Goal: Check status: Check status

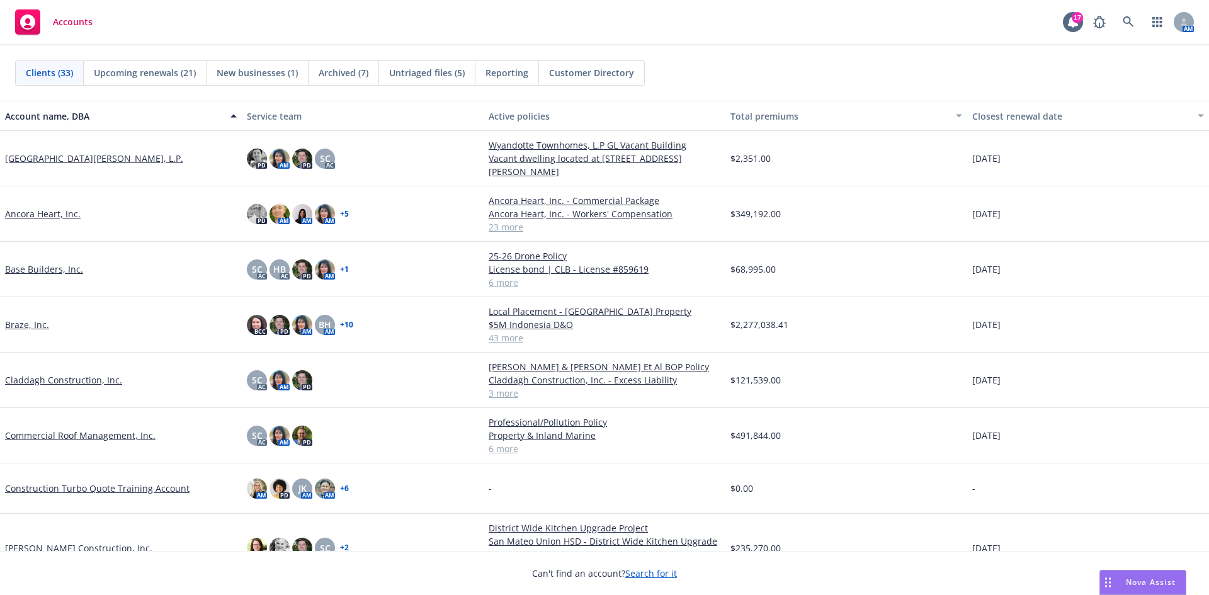
click at [33, 265] on link "Base Builders, Inc." at bounding box center [44, 269] width 78 height 13
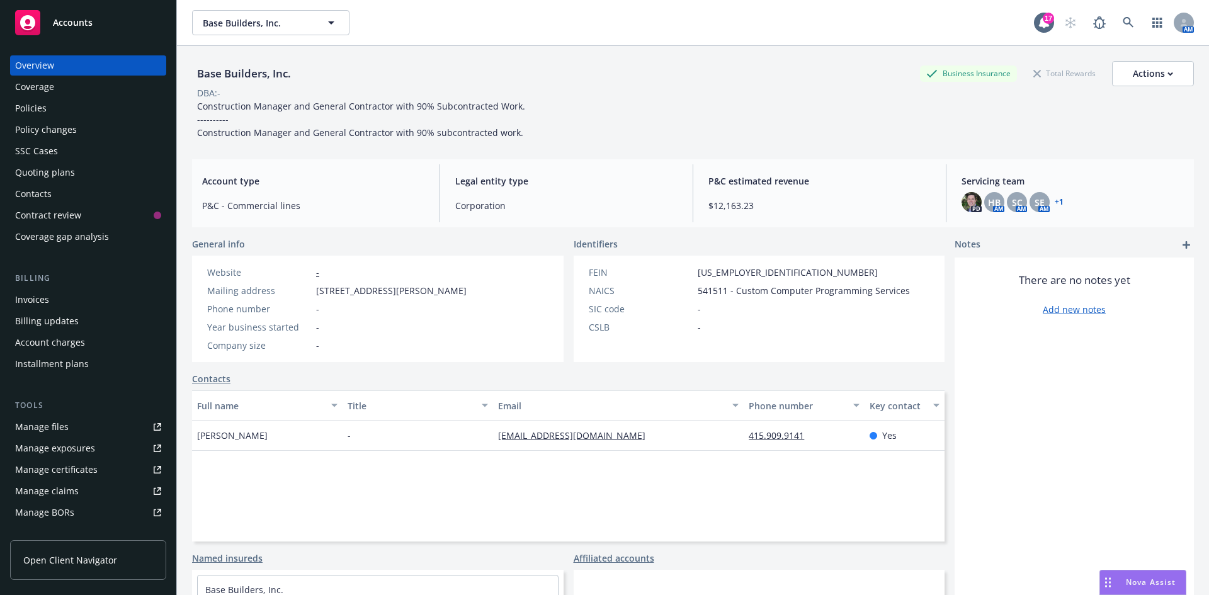
click at [65, 166] on div "Quoting plans" at bounding box center [45, 172] width 60 height 20
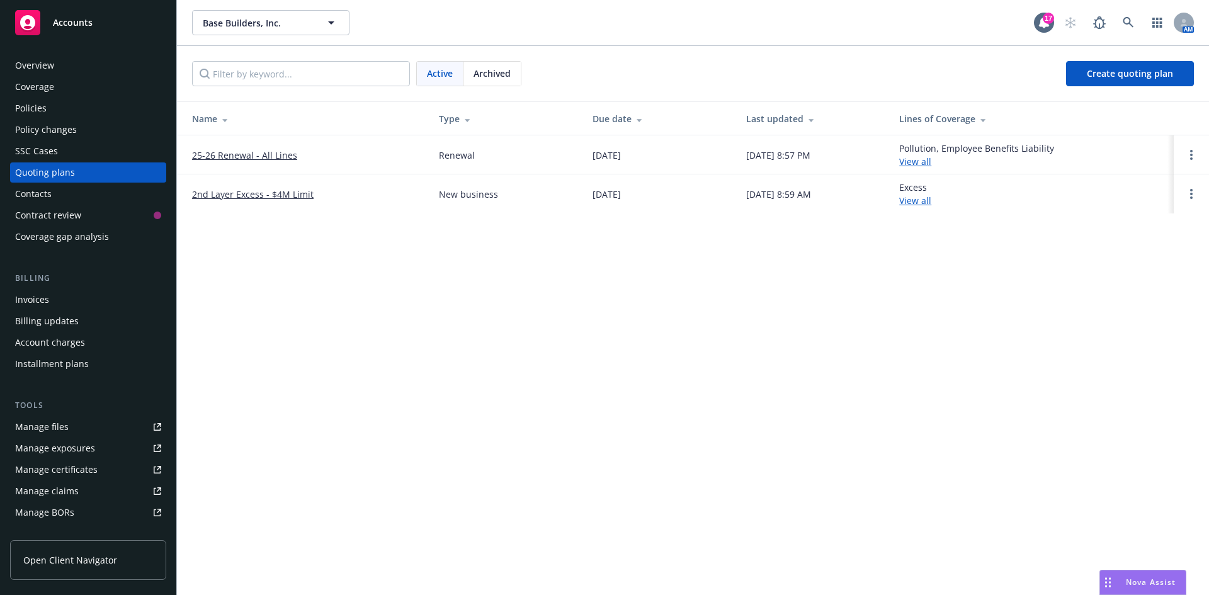
click at [248, 152] on link "25-26 Renewal - All Lines" at bounding box center [244, 155] width 105 height 13
